Goal: Find specific page/section: Find specific page/section

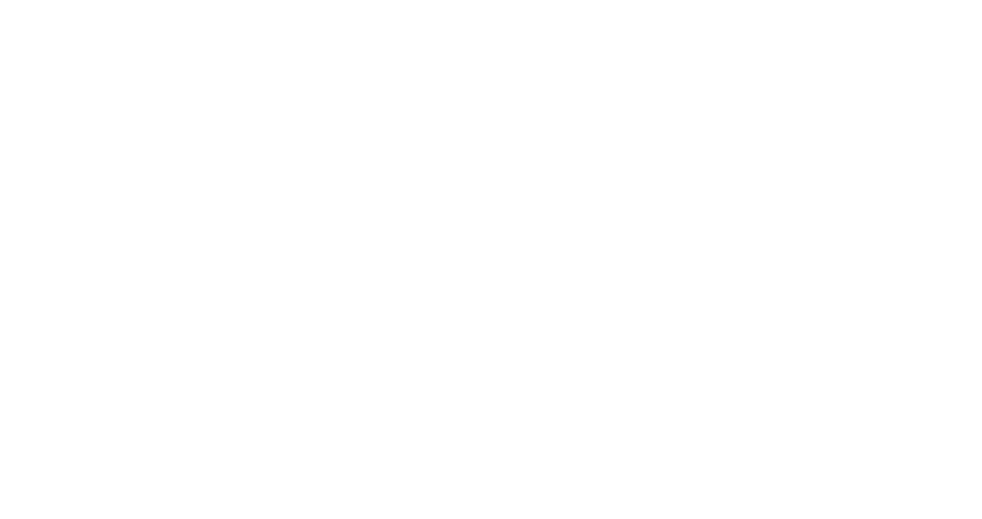
select select "Song"
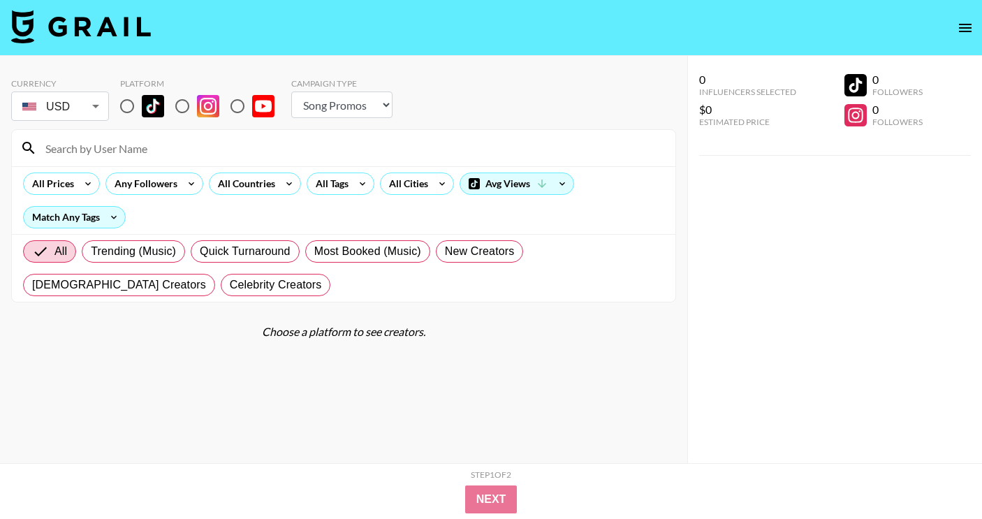
click at [159, 151] on input at bounding box center [352, 148] width 630 height 22
click at [127, 117] on input "radio" at bounding box center [126, 106] width 29 height 29
radio input "true"
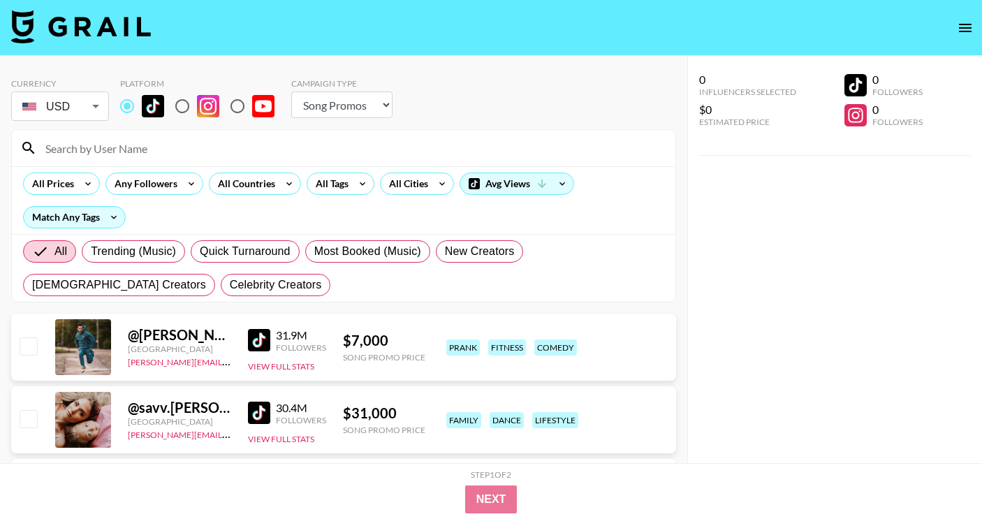
click at [140, 144] on input at bounding box center [352, 148] width 630 height 22
paste input "@janaeskye._"
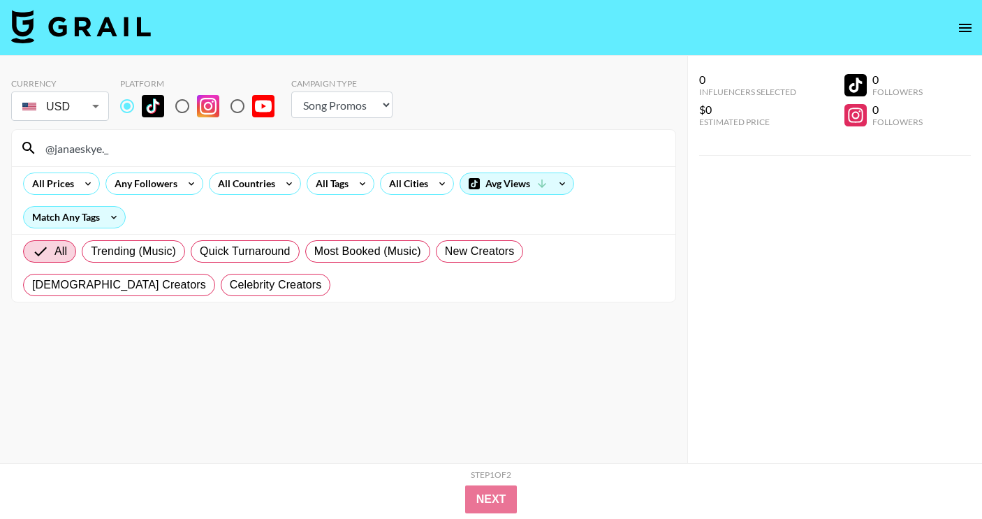
type input "@janaeskye._"
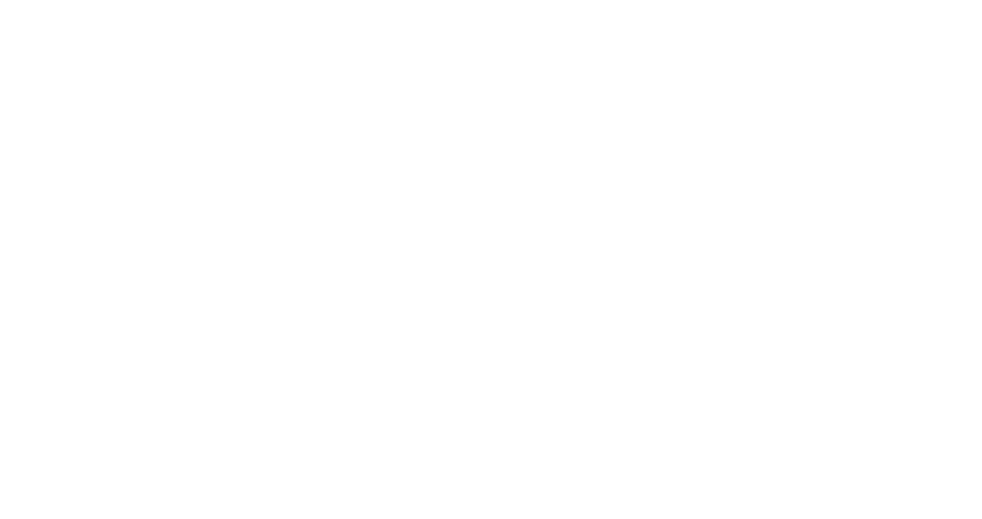
select select "Song"
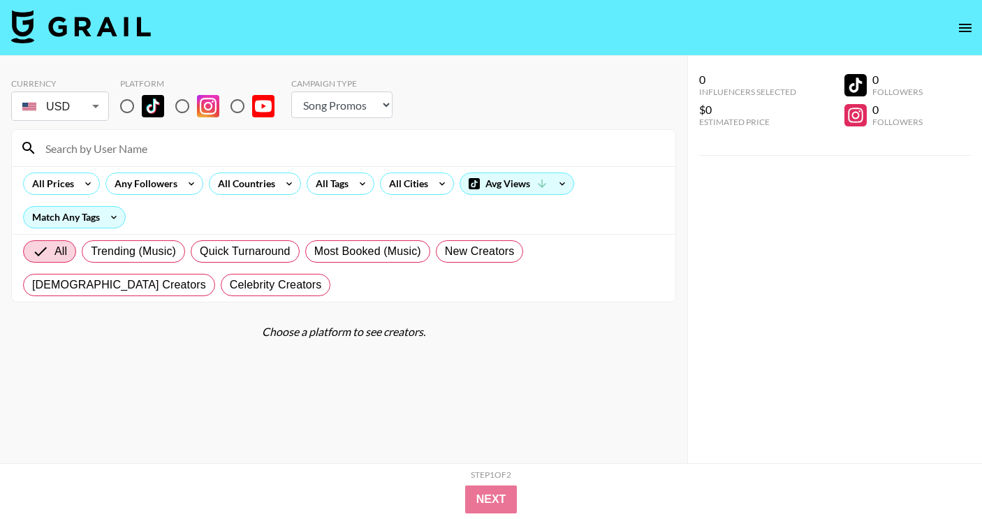
click at [214, 153] on input at bounding box center [352, 148] width 630 height 22
click at [125, 108] on input "radio" at bounding box center [126, 106] width 29 height 29
radio input "true"
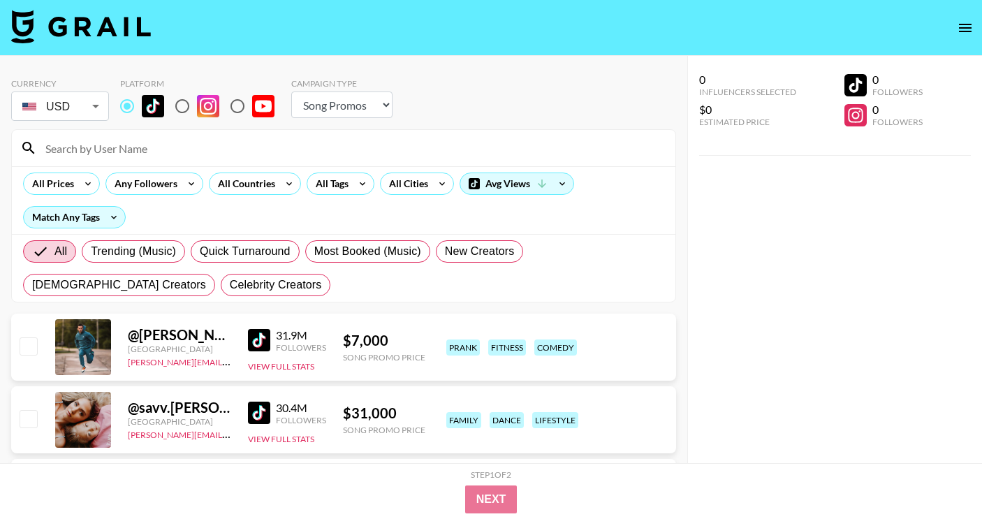
click at [141, 134] on div at bounding box center [344, 148] width 664 height 36
click at [147, 146] on input at bounding box center [352, 148] width 630 height 22
paste input "@rosee_20"
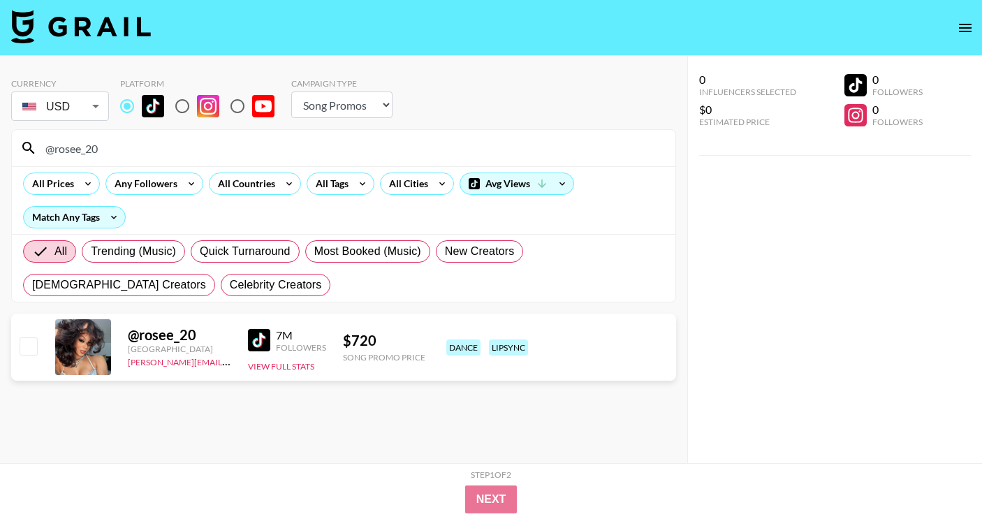
click at [176, 138] on input "@rosee_20" at bounding box center [352, 148] width 630 height 22
paste input "kiyarayy"
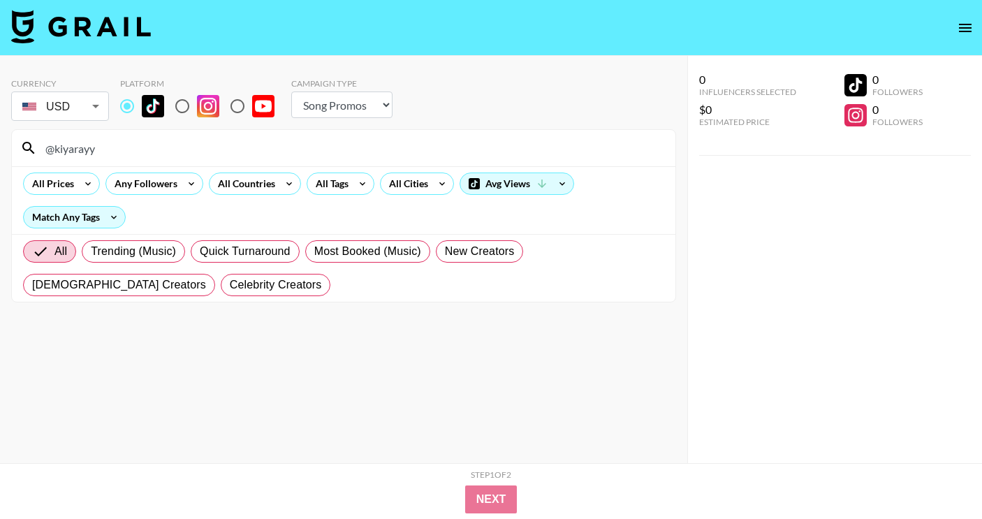
click at [289, 143] on input "@kiyarayy" at bounding box center [352, 148] width 630 height 22
paste input "alrightlill"
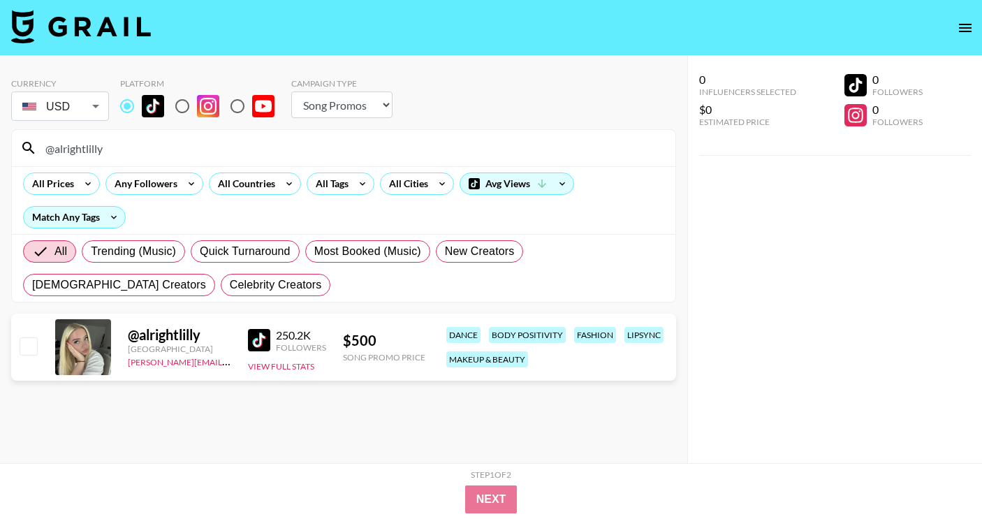
click at [117, 159] on div "@alrightlilly" at bounding box center [344, 148] width 664 height 36
click at [121, 153] on input "@alrightlilly" at bounding box center [352, 148] width 630 height 22
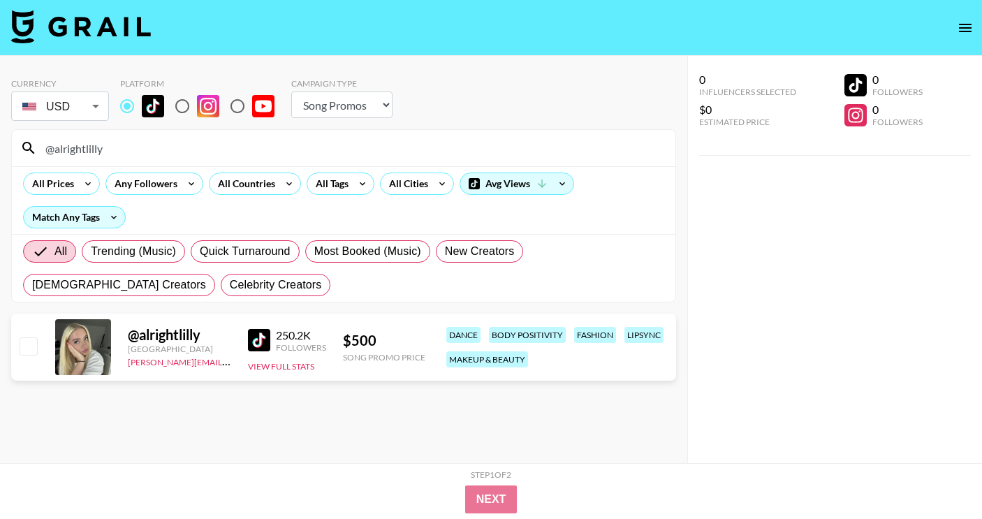
paste input "jerseyyjoe"
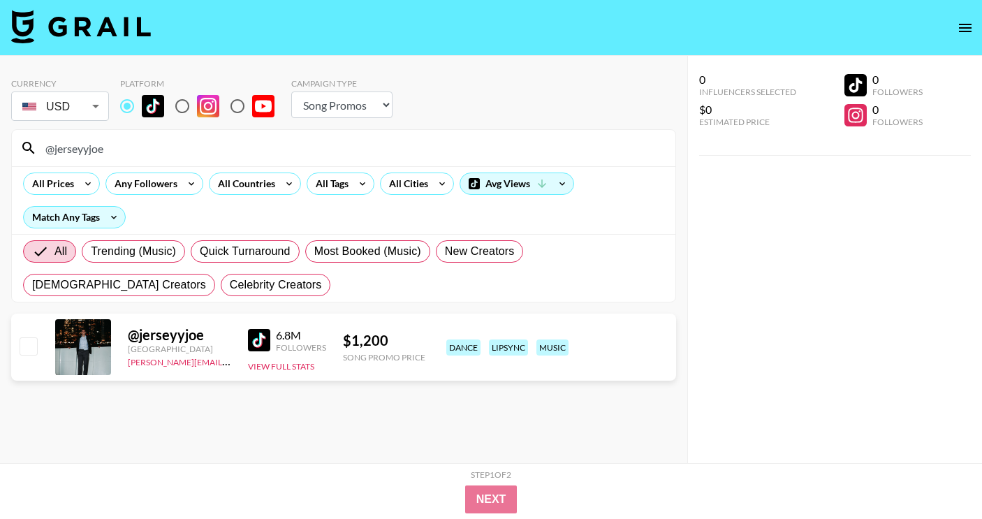
click at [122, 149] on input "@jerseyyjoe" at bounding box center [352, 148] width 630 height 22
paste input "rocksquadofficial"
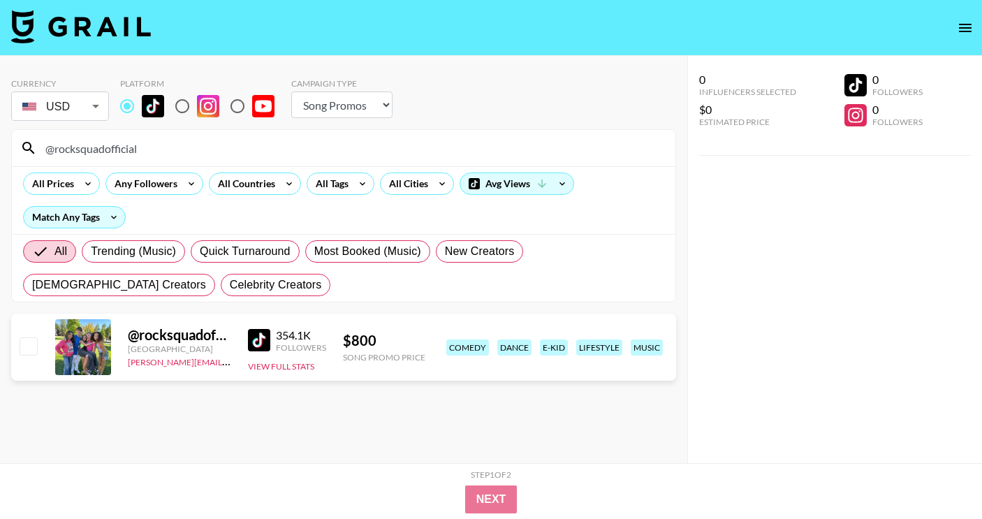
click at [166, 147] on input "@rocksquadofficial" at bounding box center [352, 148] width 630 height 22
paste input "giaroseofficial10"
click at [180, 145] on input "@giaroseofficial10" at bounding box center [352, 148] width 630 height 22
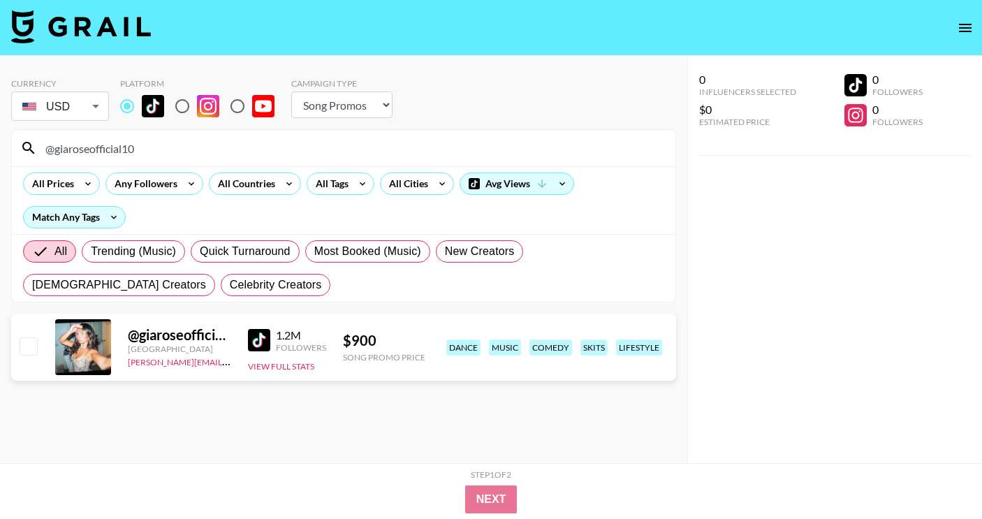
click at [180, 145] on input "@giaroseofficial10" at bounding box center [352, 148] width 630 height 22
paste input "@[PERSON_NAME].harveyy"
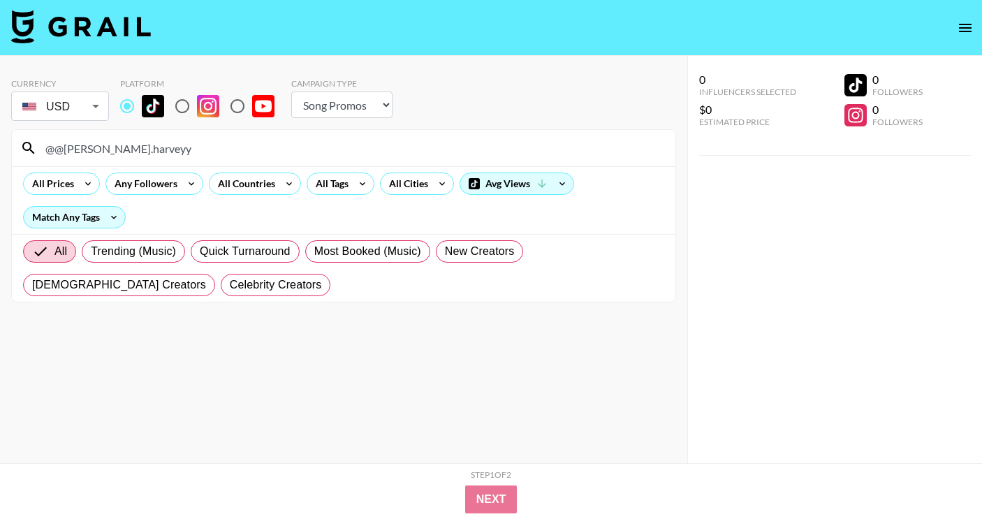
click at [53, 148] on input "@@[PERSON_NAME].harveyy" at bounding box center [352, 148] width 630 height 22
click at [190, 153] on input "@[PERSON_NAME].harveyy" at bounding box center [352, 148] width 630 height 22
paste input "rydertully_"
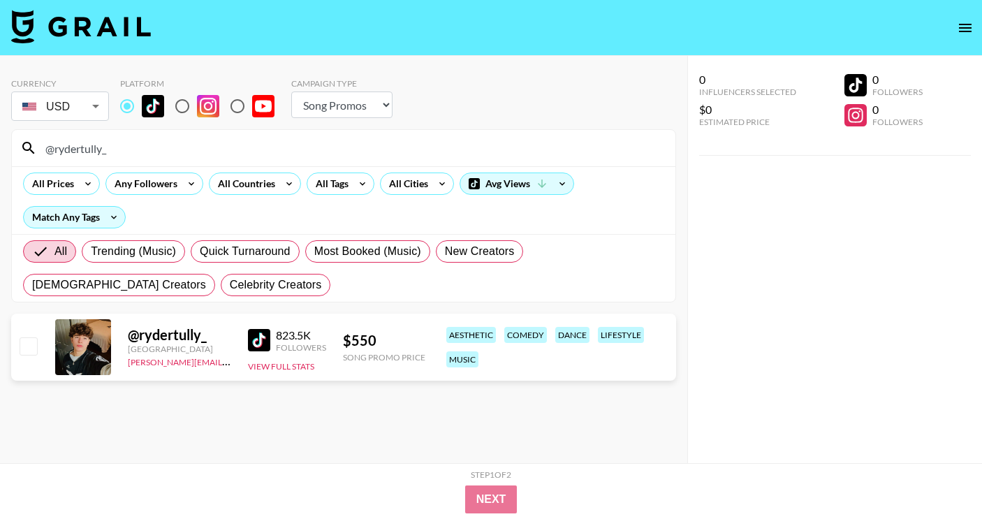
click at [300, 148] on input "@rydertully_" at bounding box center [352, 148] width 630 height 22
paste input "ocksquadofficial"
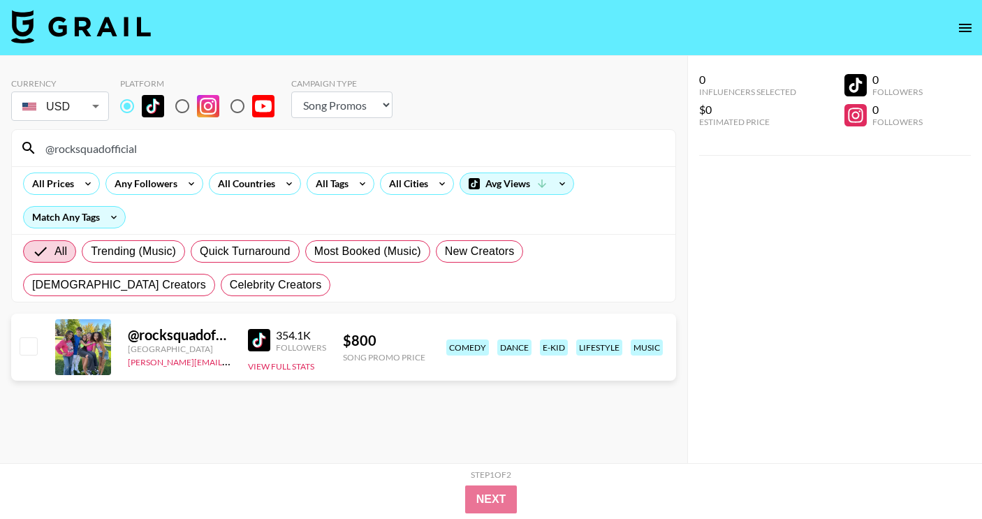
click at [279, 145] on input "@rocksquadofficial" at bounding box center [352, 148] width 630 height 22
paste input "nstrayyyy"
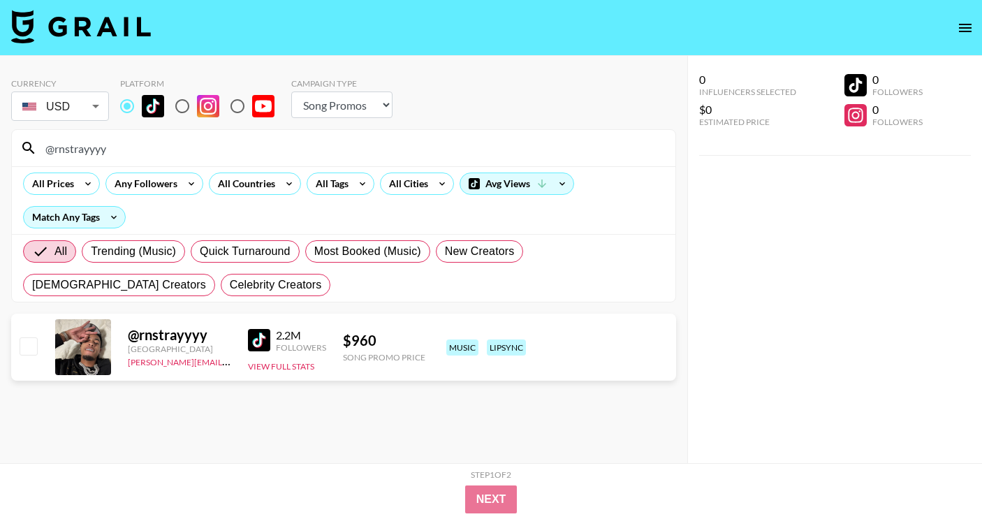
click at [227, 154] on input "@rnstrayyyy" at bounding box center [352, 148] width 630 height 22
paste input "ashleyb4253"
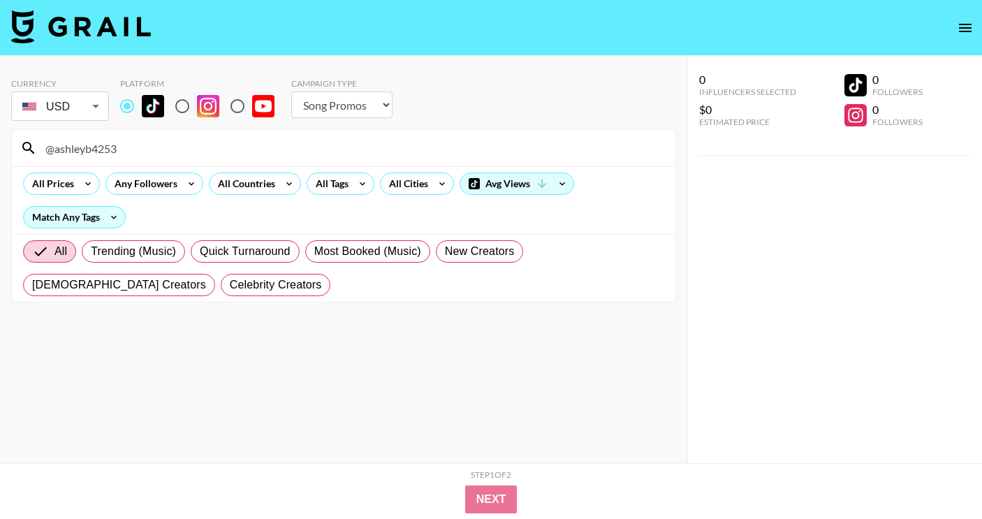
click at [276, 153] on input "@ashleyb4253" at bounding box center [352, 148] width 630 height 22
paste input "miraclaire4"
click at [194, 142] on input "@amiraclaire4" at bounding box center [352, 148] width 630 height 22
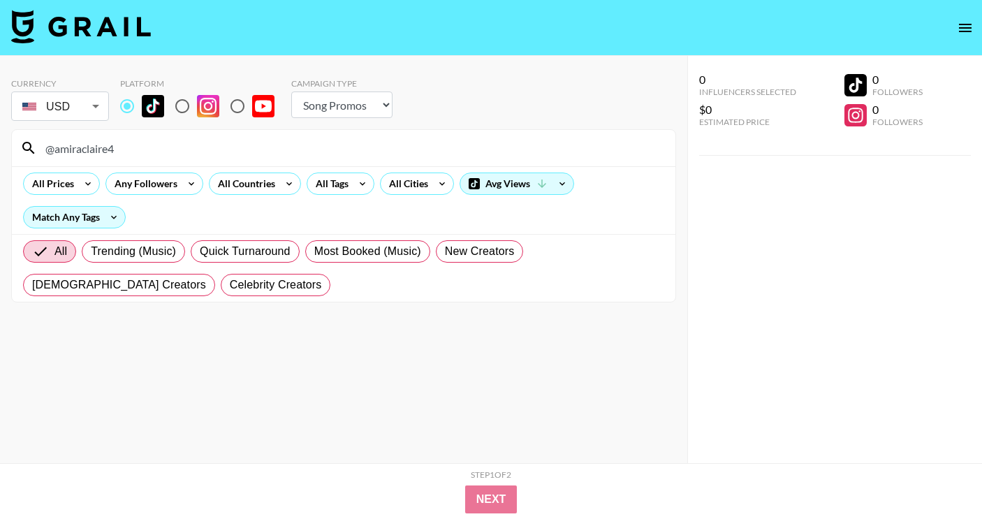
click at [194, 142] on input "@amiraclaire4" at bounding box center [352, 148] width 630 height 22
paste input "piperrockelle"
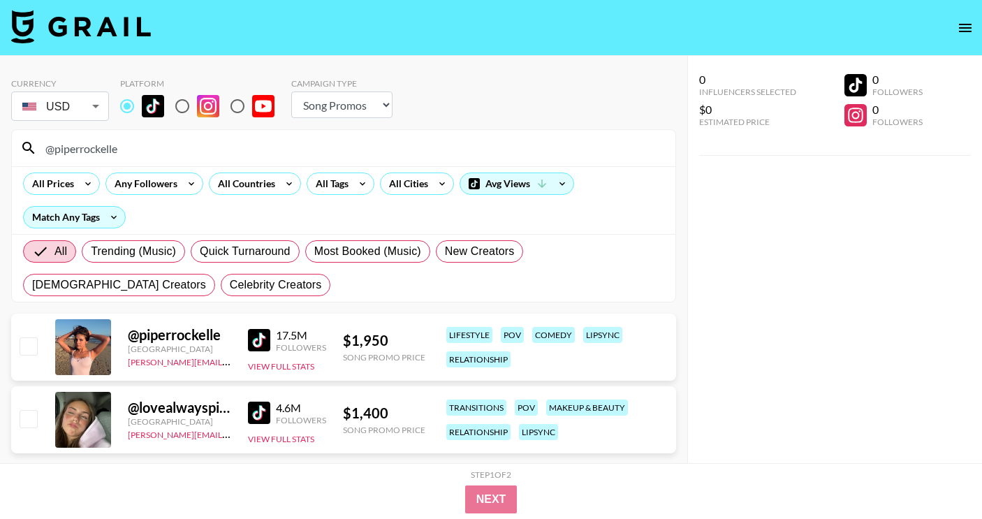
click at [389, 145] on input "@piperrockelle" at bounding box center [352, 148] width 630 height 22
paste input "alinaa.brss"
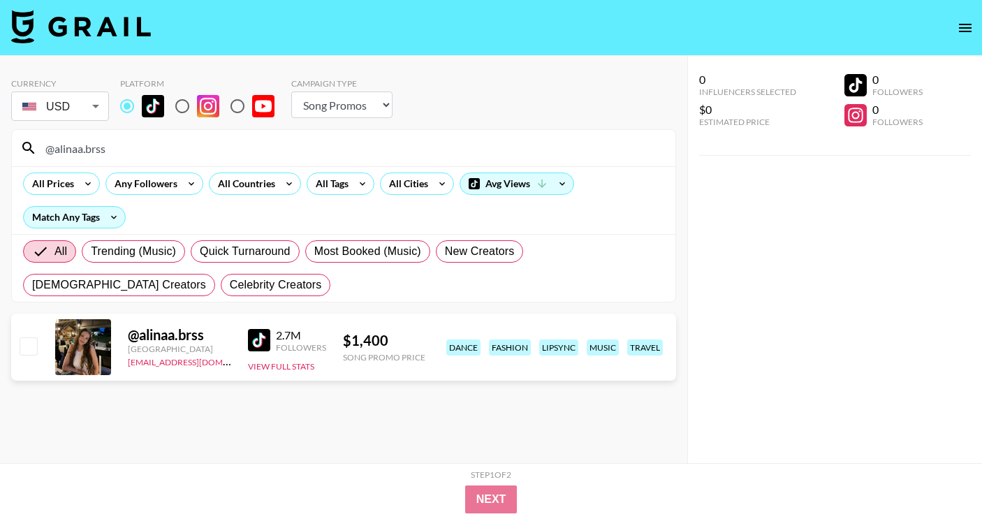
click at [239, 144] on input "@alinaa.brss" at bounding box center [352, 148] width 630 height 22
paste input "[PERSON_NAME].harveyy"
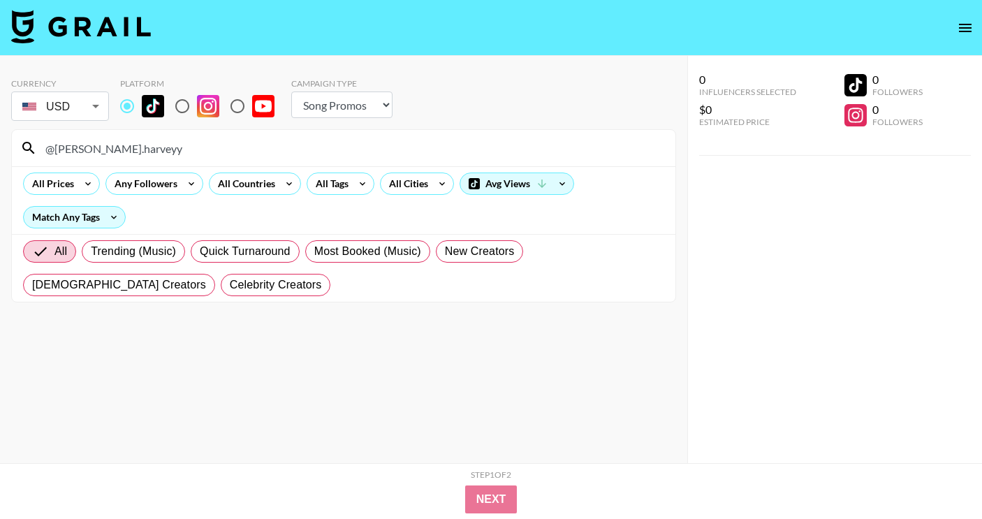
click at [324, 153] on input "@[PERSON_NAME].harveyy" at bounding box center [352, 148] width 630 height 22
paste input "berkibooiii"
type input "@berkibooiii"
